Goal: Task Accomplishment & Management: Manage account settings

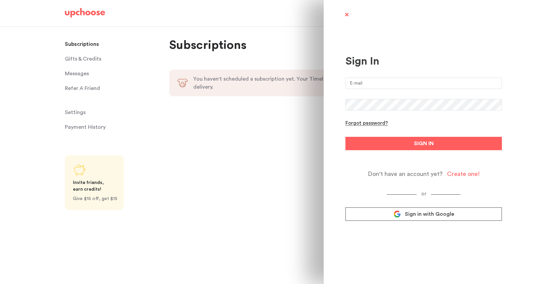
click at [385, 82] on input "email" at bounding box center [423, 83] width 156 height 11
type input "pam@embracethemess.co"
click at [255, 162] on div "Sign In pam@embracethemess.co Forgot password? SIGN IN Don't have an account ye…" at bounding box center [268, 142] width 536 height 284
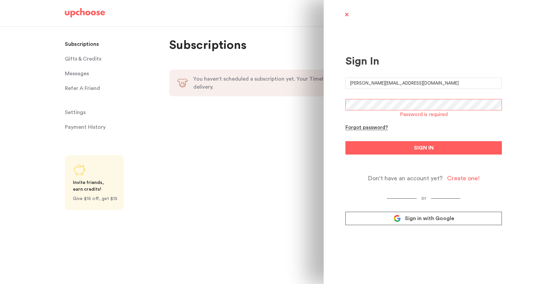
click at [403, 223] on link "Sign in with Google" at bounding box center [423, 218] width 156 height 13
click at [403, 217] on link "Sign in with Google" at bounding box center [423, 218] width 156 height 13
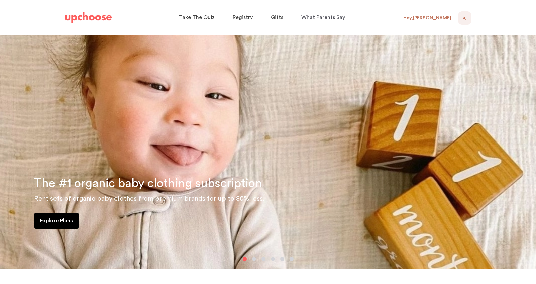
click at [464, 17] on span "PJ" at bounding box center [464, 18] width 4 height 8
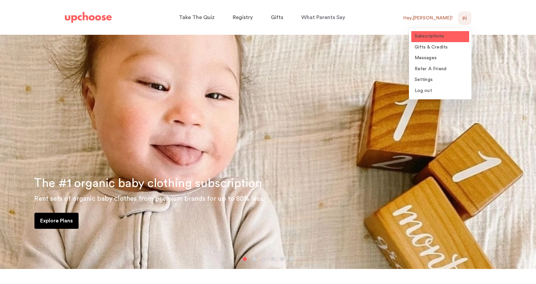
click at [439, 34] on span "Subscriptions" at bounding box center [430, 36] width 30 height 5
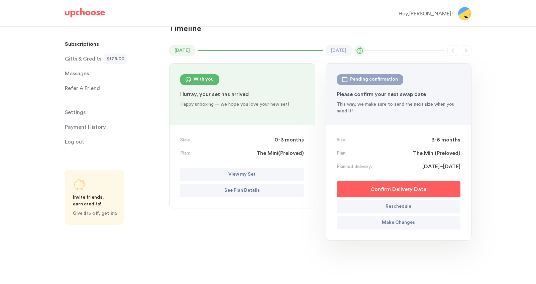
scroll to position [79, 0]
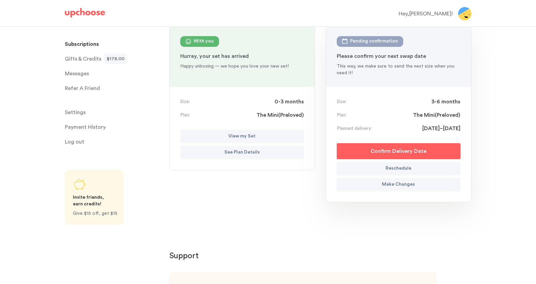
click at [403, 170] on p "Reschedule" at bounding box center [399, 169] width 26 height 8
select select "October"
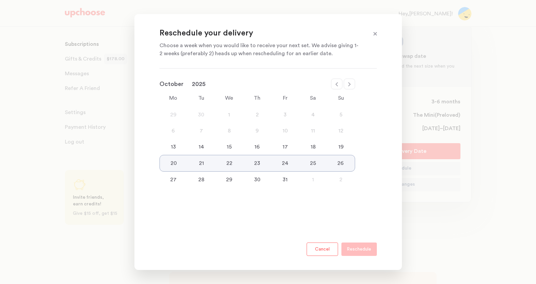
click at [172, 148] on div "13" at bounding box center [173, 147] width 28 height 8
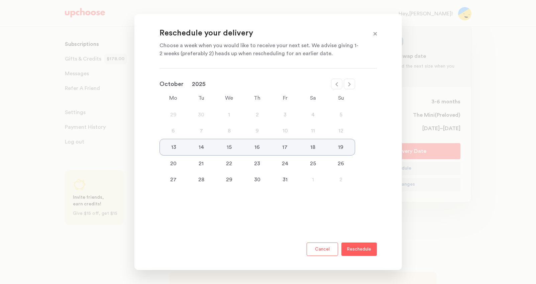
click at [364, 250] on p "Reschedule" at bounding box center [359, 249] width 24 height 8
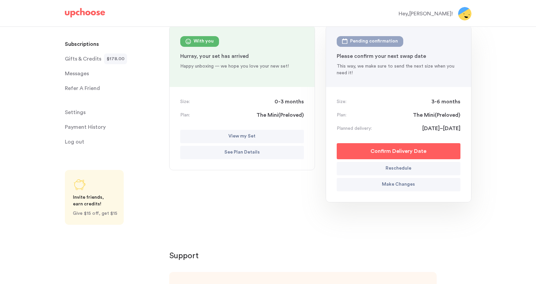
click at [406, 151] on p "Confirm Delivery Date" at bounding box center [398, 151] width 56 height 8
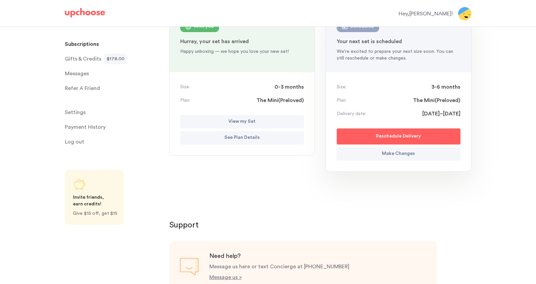
scroll to position [53, 0]
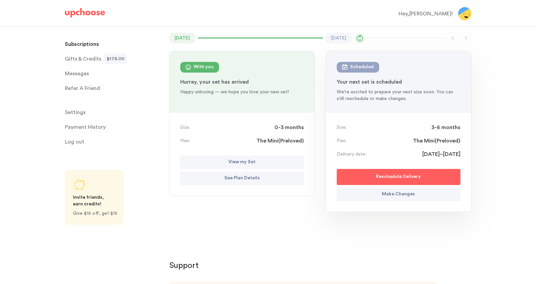
click at [79, 74] on span "Messages" at bounding box center [77, 73] width 24 height 13
